Goal: Transaction & Acquisition: Purchase product/service

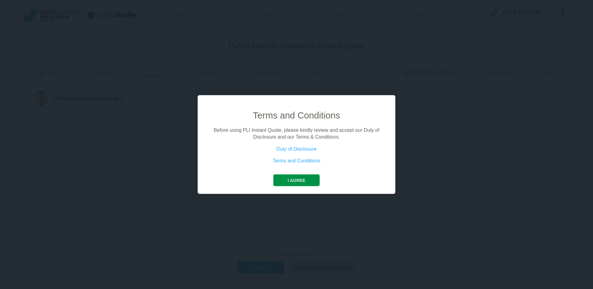
click at [308, 184] on button "I agree" at bounding box center [297, 180] width 46 height 12
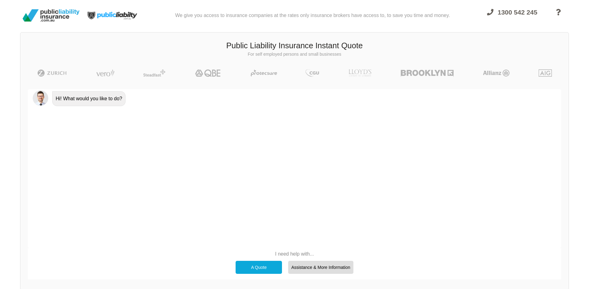
click at [251, 264] on div "A Quote" at bounding box center [259, 267] width 46 height 13
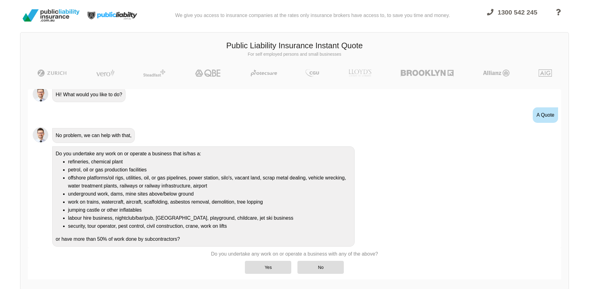
scroll to position [11, 0]
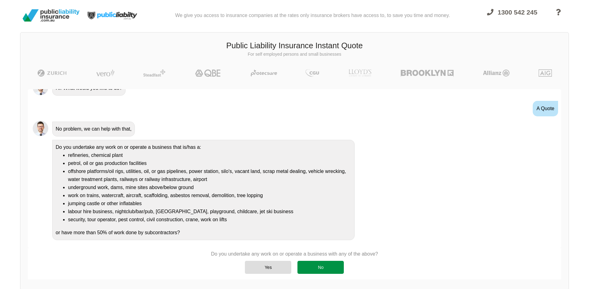
click at [333, 264] on div "No" at bounding box center [320, 267] width 46 height 13
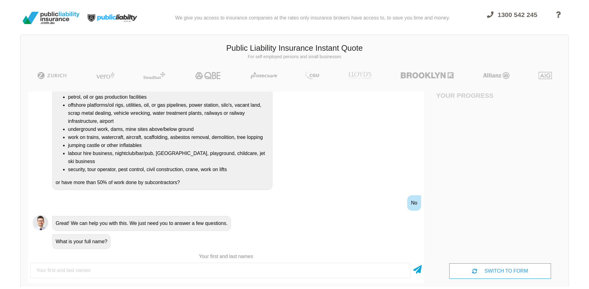
scroll to position [0, 0]
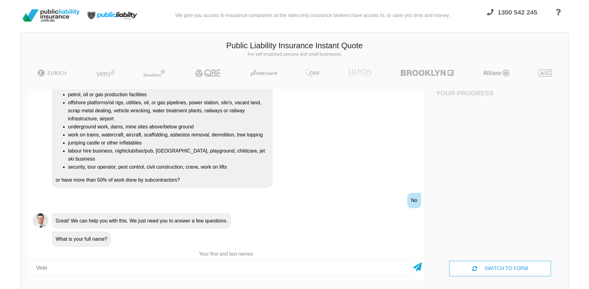
type input "[PERSON_NAME]"
click at [482, 267] on div "SWITCH TO FORM" at bounding box center [499, 268] width 101 height 15
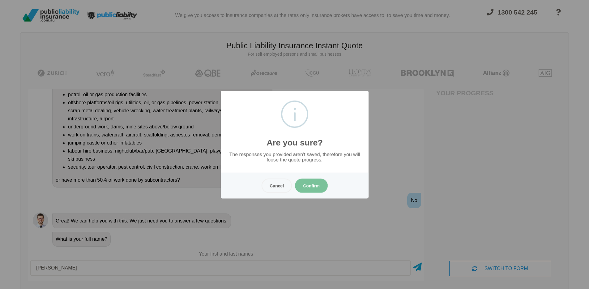
click at [314, 186] on button "Confirm" at bounding box center [311, 185] width 33 height 14
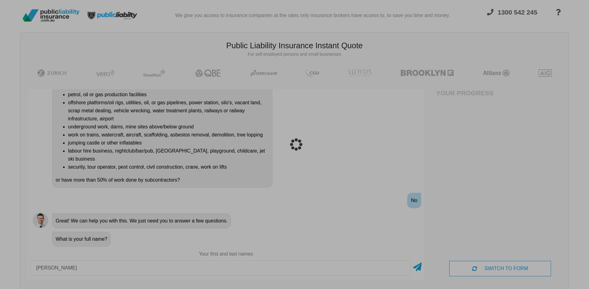
scroll to position [15, 0]
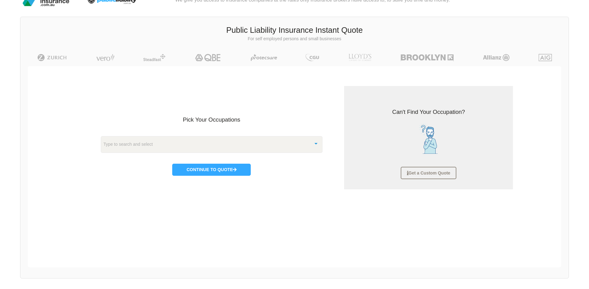
click at [220, 147] on div "Type to search and select" at bounding box center [212, 144] width 222 height 17
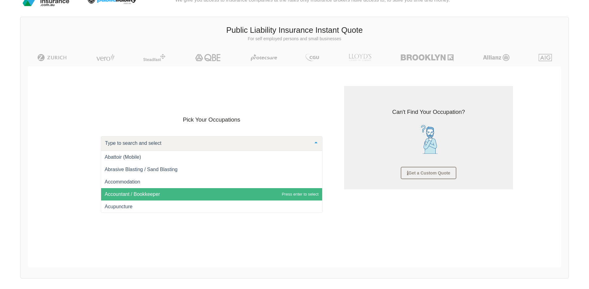
click at [195, 191] on span "Accountant / Bookkeeper" at bounding box center [211, 194] width 221 height 12
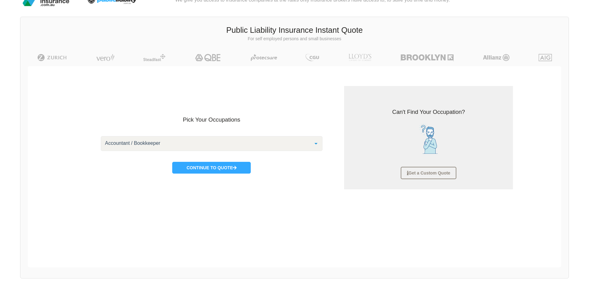
click at [282, 146] on div "Accountant / Bookkeeper" at bounding box center [212, 143] width 222 height 15
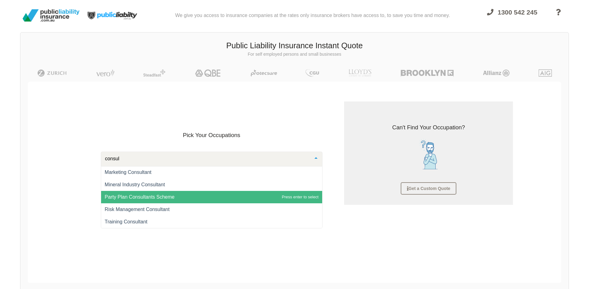
scroll to position [211, 0]
type input "consultant"
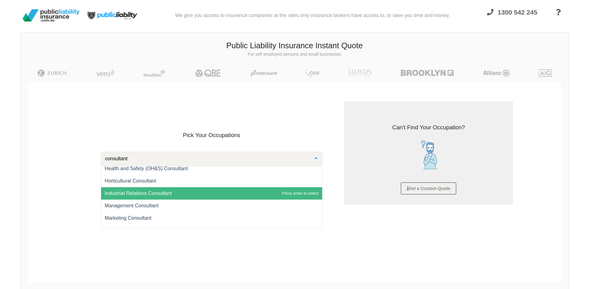
scroll to position [116, 0]
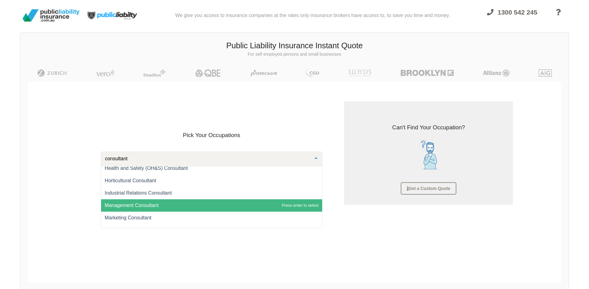
click at [209, 203] on span "Management Consultant" at bounding box center [211, 205] width 221 height 12
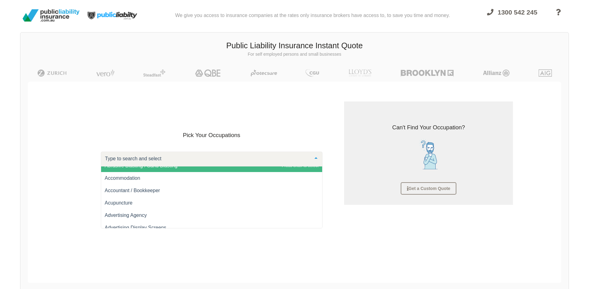
scroll to position [25, 0]
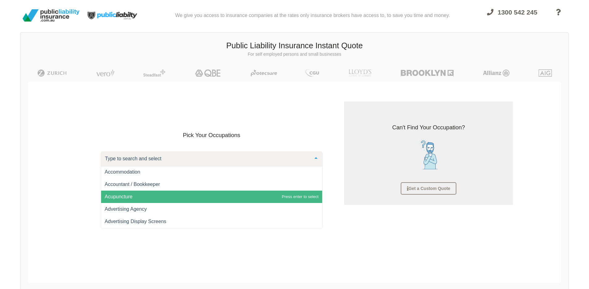
click at [194, 190] on span "Acupuncture" at bounding box center [211, 196] width 221 height 12
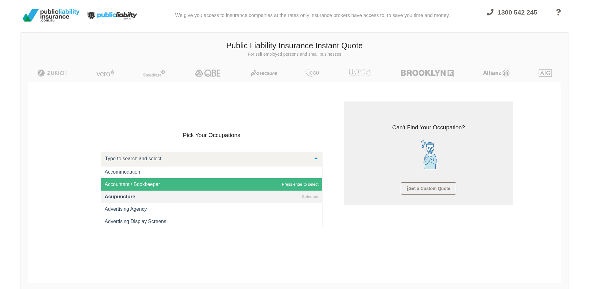
click at [157, 183] on span "Accountant / Bookkeeper" at bounding box center [132, 183] width 55 height 5
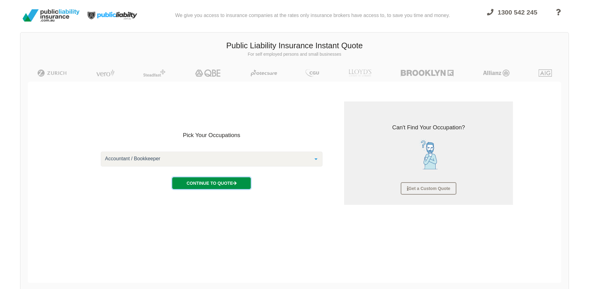
click at [234, 187] on button "Continue to Quote" at bounding box center [211, 183] width 79 height 12
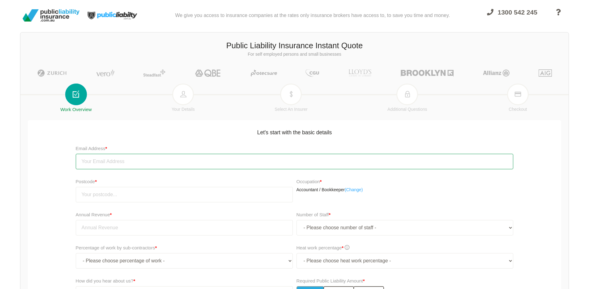
click at [196, 167] on input "email" at bounding box center [295, 161] width 438 height 15
type input "[EMAIL_ADDRESS][DOMAIN_NAME]"
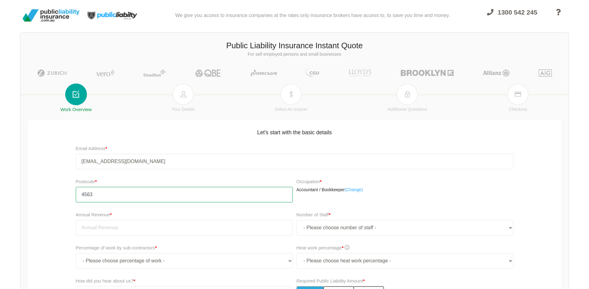
type input "4563"
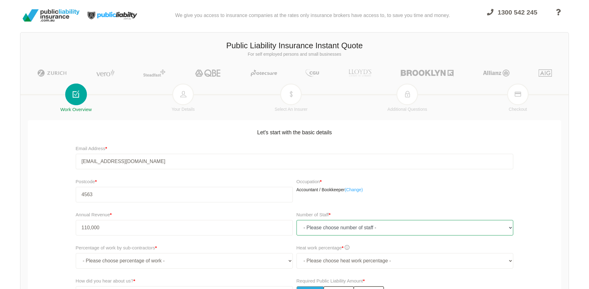
type input "110,000.00"
select select "1"
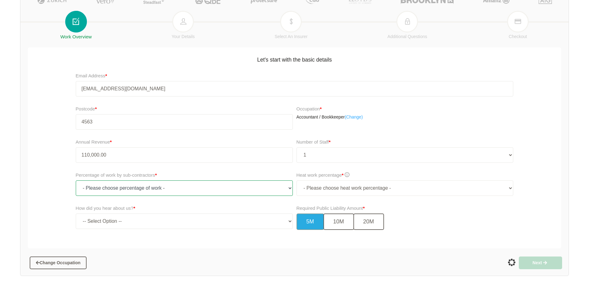
scroll to position [91, 0]
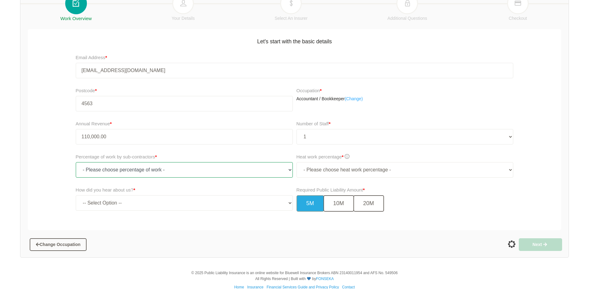
click at [200, 165] on select "- Please choose percentage of work - 0% 0 to 9.99% 10% to 19.99% 20% to 29.99% …" at bounding box center [184, 169] width 217 height 15
select select "0"
click at [76, 162] on select "- Please choose percentage of work - 0% 0 to 9.99% 10% to 19.99% 20% to 29.99% …" at bounding box center [184, 169] width 217 height 15
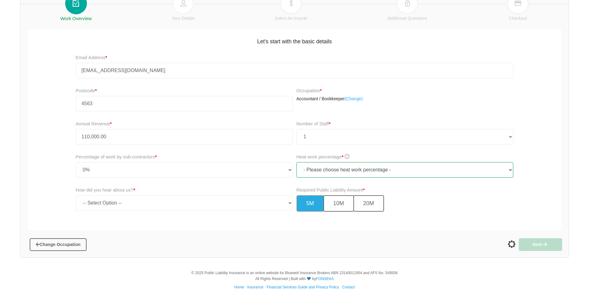
click at [319, 170] on select "- Please choose heat work percentage - 0% 0 to 5% Above 5%" at bounding box center [404, 169] width 217 height 15
select select "0"
click at [296, 162] on select "- Please choose heat work percentage - 0% 0 to 5% Above 5%" at bounding box center [404, 169] width 217 height 15
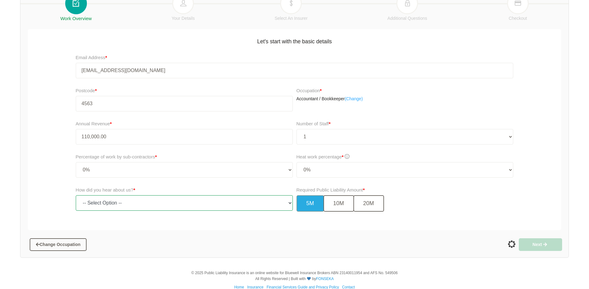
click at [189, 200] on select "-- Select Option -- TV Commercial Google Search Bing Search Referred by Someone…" at bounding box center [184, 202] width 217 height 15
select select "google"
click at [76, 195] on select "-- Select Option -- TV Commercial Google Search Bing Search Referred by Someone…" at bounding box center [184, 202] width 217 height 15
click at [309, 205] on button "5M" at bounding box center [310, 203] width 28 height 16
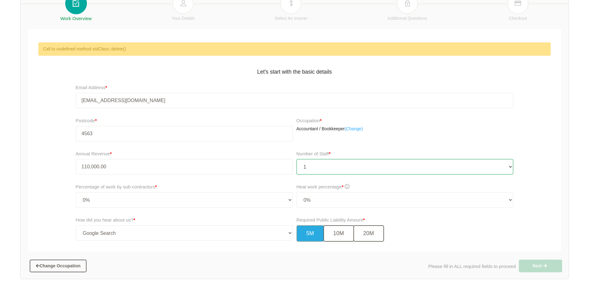
click at [323, 164] on select "- Please choose number of staff - 1 2 3 4 5 6 7 8 9 10 11+" at bounding box center [404, 166] width 217 height 15
click at [296, 159] on select "- Please choose number of staff - 1 2 3 4 5 6 7 8 9 10 11+" at bounding box center [404, 166] width 217 height 15
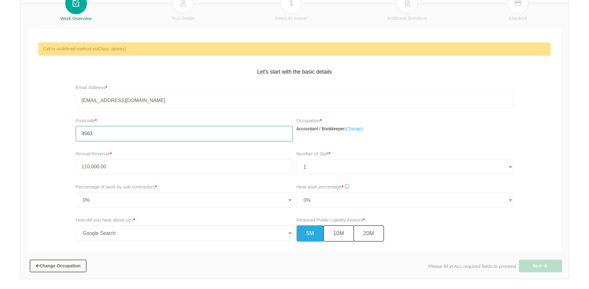
click at [189, 131] on input "4563" at bounding box center [184, 133] width 217 height 15
click at [417, 123] on div "Occupation * Accountant / Bookkeeper ( Change)" at bounding box center [404, 124] width 217 height 15
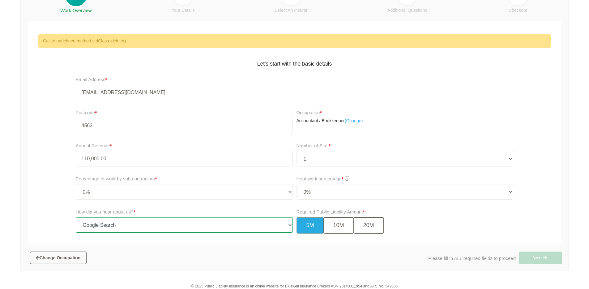
click at [172, 223] on select "-- Select Option -- TV Commercial Google Search Bing Search Referred by Someone…" at bounding box center [184, 224] width 217 height 15
click at [76, 217] on select "-- Select Option -- TV Commercial Google Search Bing Search Referred by Someone…" at bounding box center [184, 224] width 217 height 15
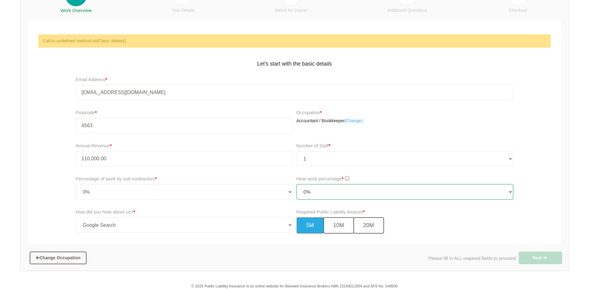
click at [315, 193] on select "- Please choose heat work percentage - 0% 0 to 5% Above 5%" at bounding box center [404, 191] width 217 height 15
click at [296, 184] on select "- Please choose heat work percentage - 0% 0 to 5% Above 5%" at bounding box center [404, 191] width 217 height 15
click at [315, 193] on select "- Please choose heat work percentage - 0% 0 to 5% Above 5%" at bounding box center [404, 191] width 217 height 15
click at [296, 184] on select "- Please choose heat work percentage - 0% 0 to 5% Above 5%" at bounding box center [404, 191] width 217 height 15
click at [208, 171] on div "Annual Revenue * 110,000.00" at bounding box center [182, 156] width 223 height 33
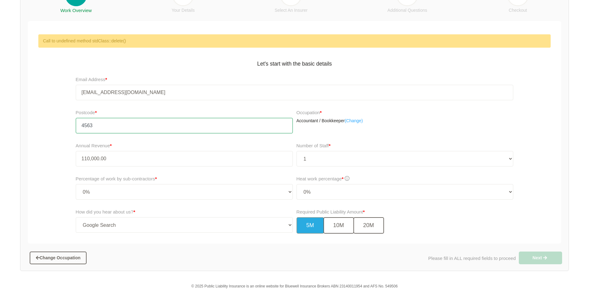
click at [186, 129] on input "4563" at bounding box center [184, 125] width 217 height 15
type input "4"
type input "4563"
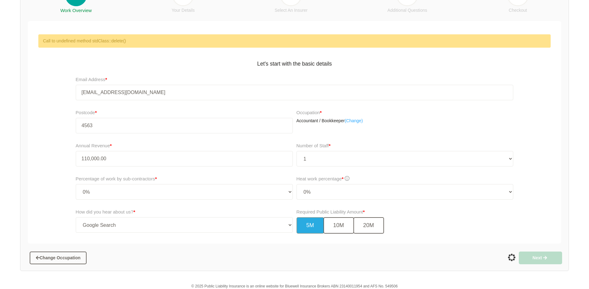
click at [41, 134] on div "Postcode * 4563 Occupation * Accountant / Bookkeeper ( Change)" at bounding box center [294, 123] width 536 height 33
click at [345, 228] on button "10M" at bounding box center [338, 225] width 31 height 16
click at [314, 228] on button "5M" at bounding box center [310, 225] width 28 height 16
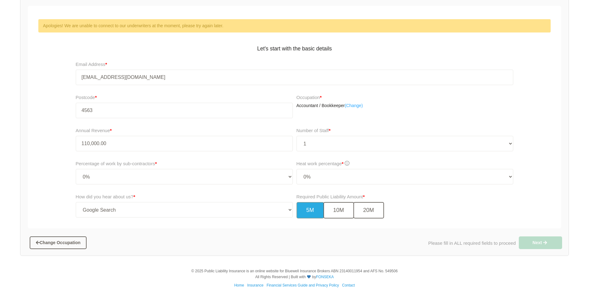
scroll to position [122, 0]
